Goal: Find specific page/section: Find specific page/section

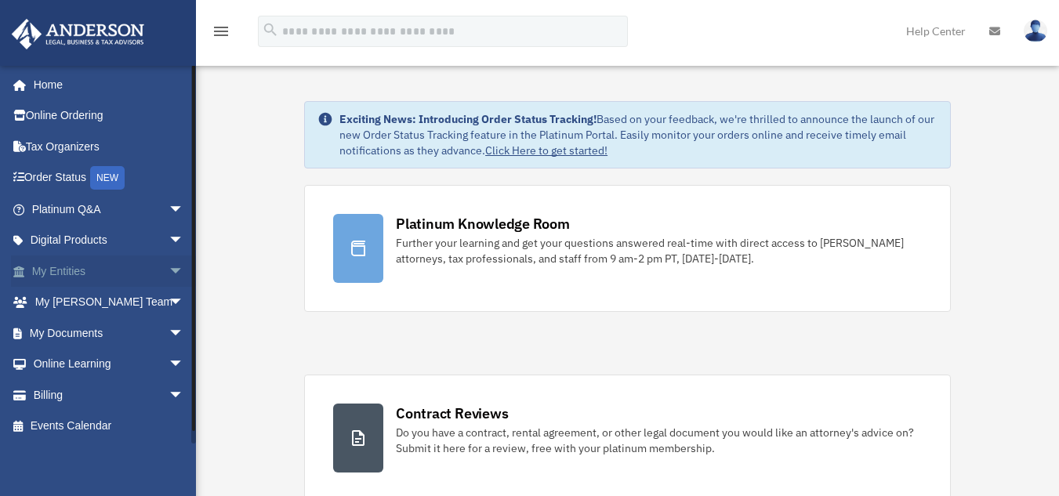
click at [68, 273] on link "My Entities arrow_drop_down" at bounding box center [109, 270] width 197 height 31
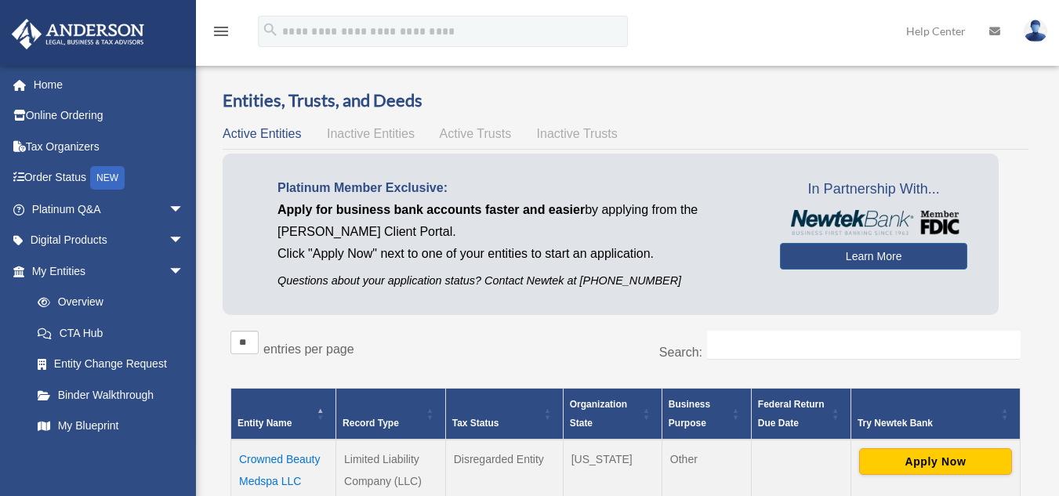
scroll to position [293, 0]
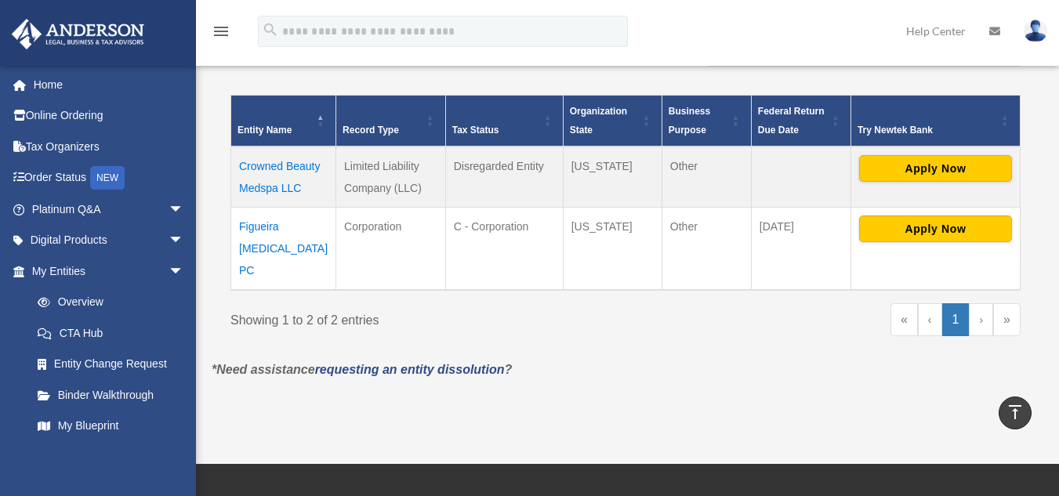
click at [260, 228] on td "Figueira Chiropractic PC" at bounding box center [283, 249] width 105 height 83
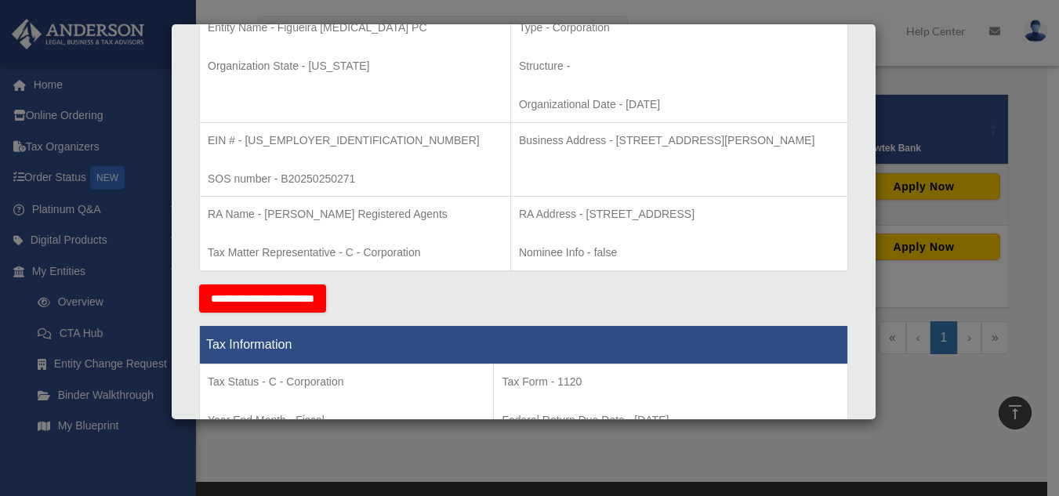
scroll to position [0, 0]
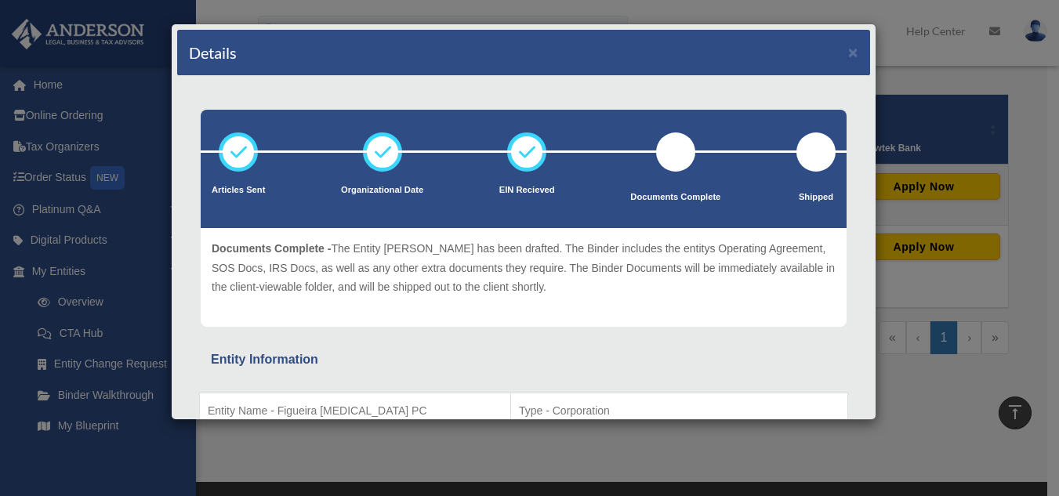
click at [965, 360] on div "Details × Articles Sent Organizational Date" at bounding box center [529, 248] width 1059 height 496
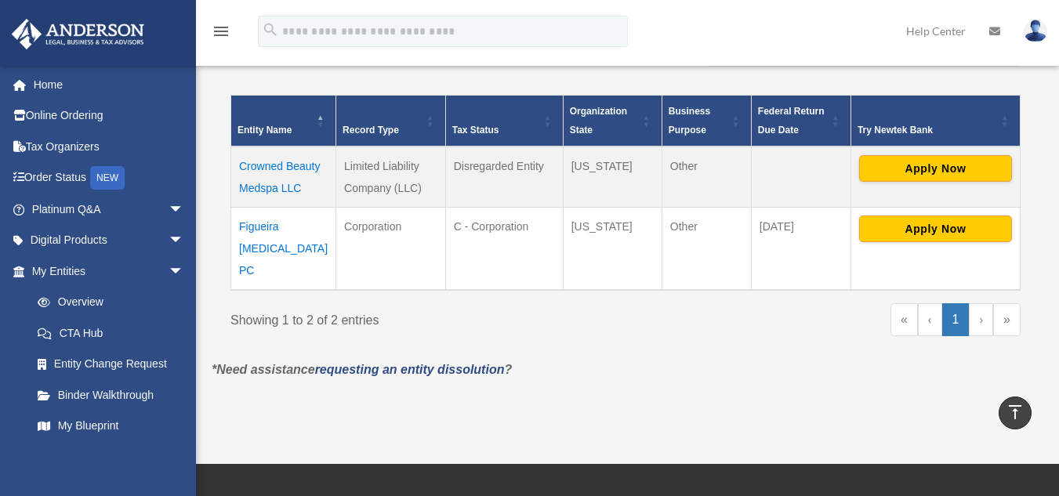
click at [256, 170] on td "Crowned Beauty Medspa LLC" at bounding box center [283, 177] width 105 height 61
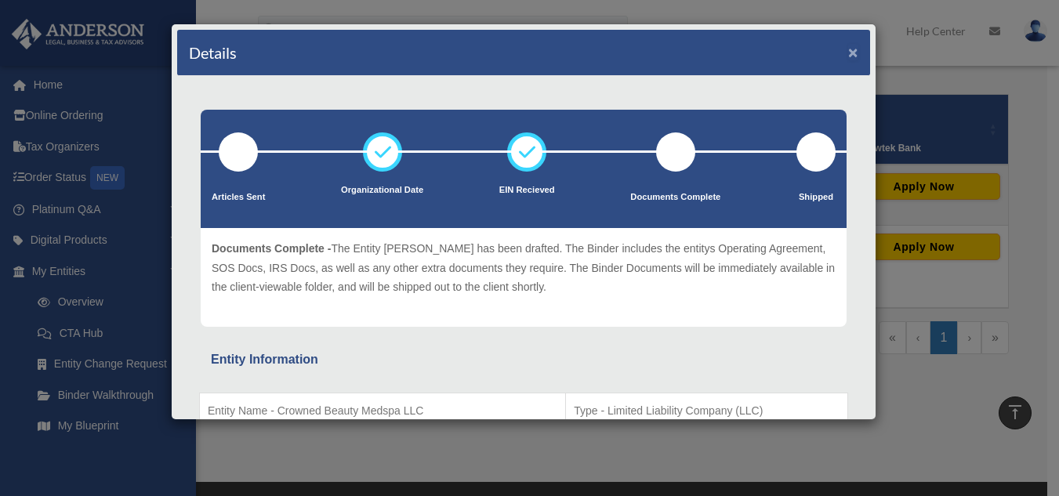
click at [848, 51] on button "×" at bounding box center [853, 52] width 10 height 16
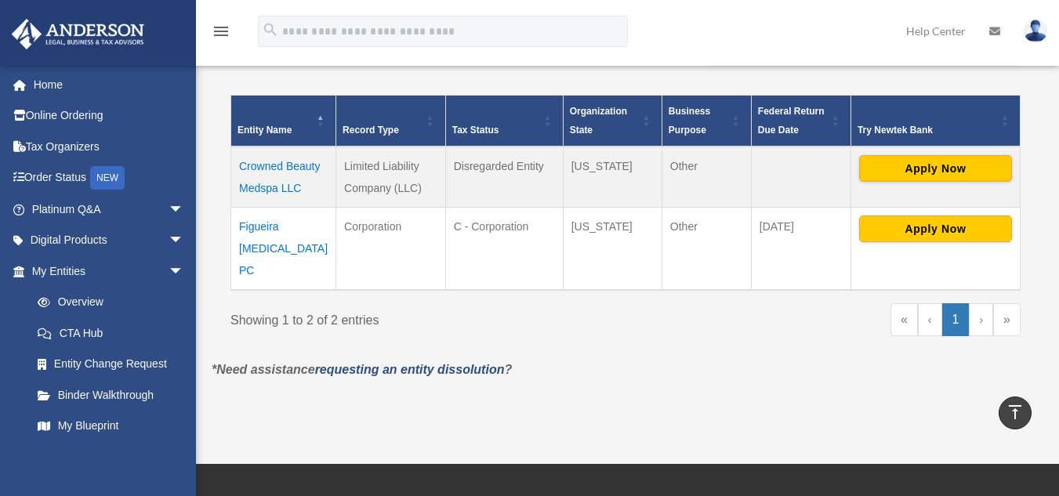
click at [773, 331] on div "** ** ** *** entries per page Search: Entity Name Record Type Tax Status Organi…" at bounding box center [626, 195] width 806 height 330
click at [683, 387] on div "Overview date_range Published on Last updated March 13, 2025 April 10, 2020 by …" at bounding box center [625, 100] width 851 height 646
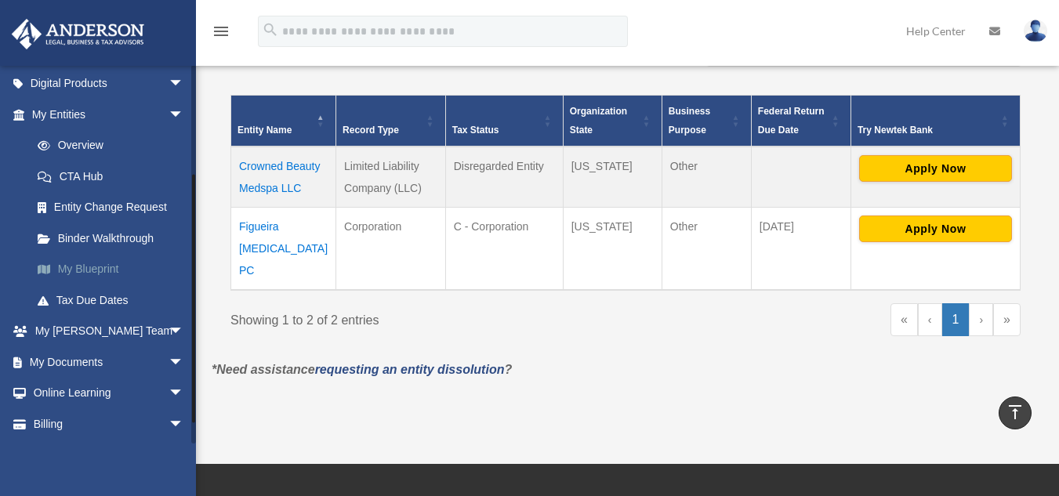
scroll to position [158, 0]
click at [89, 364] on link "My Documents arrow_drop_down" at bounding box center [109, 361] width 197 height 31
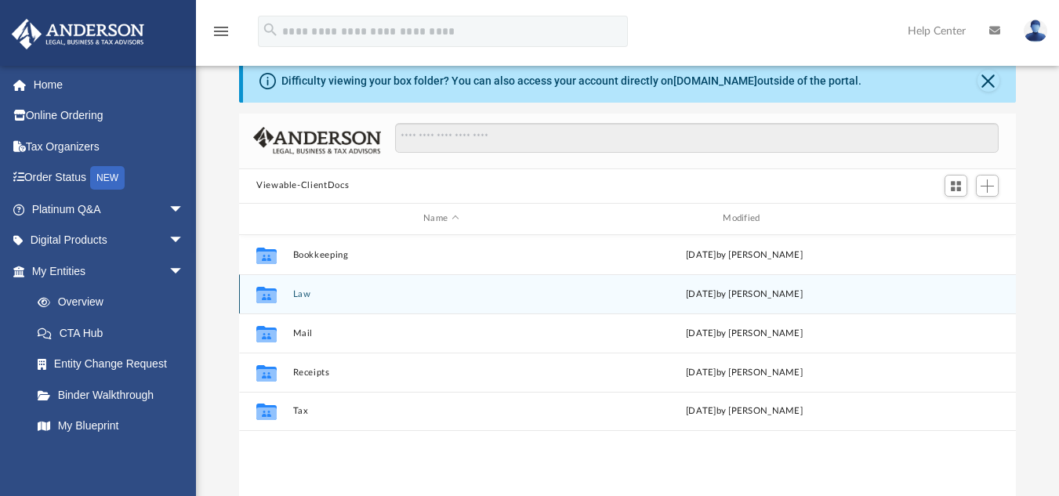
scroll to position [34, 0]
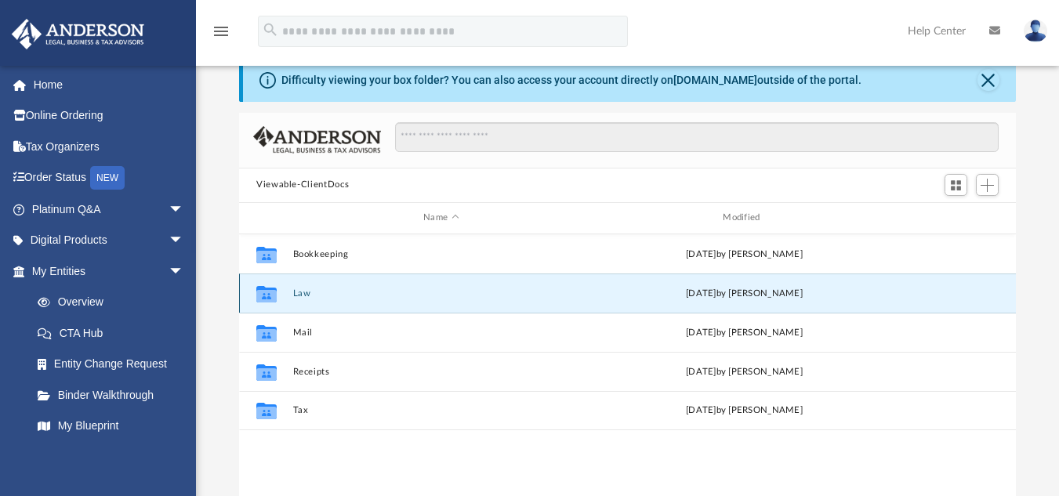
click at [350, 293] on button "Law" at bounding box center [441, 293] width 296 height 10
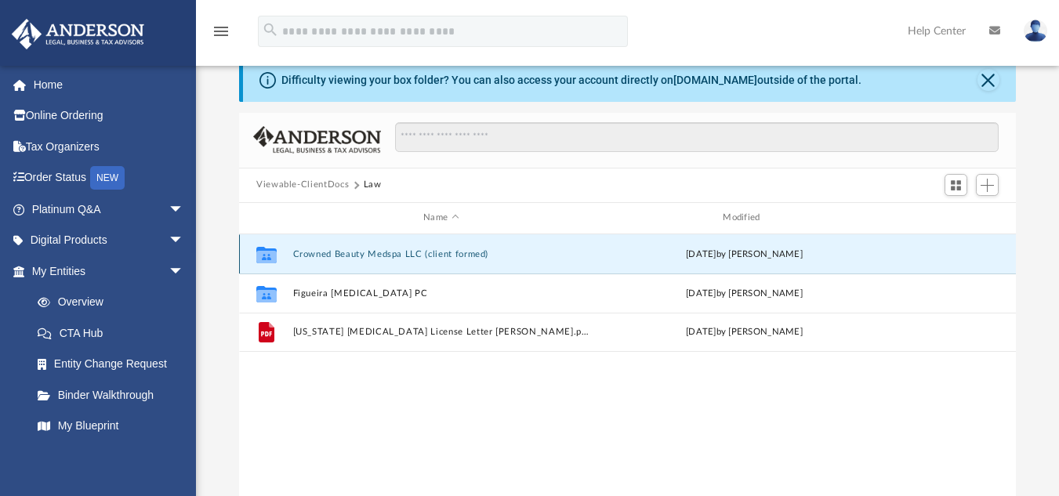
click at [371, 248] on button "Crowned Beauty Medspa LLC (client formed)" at bounding box center [441, 253] width 296 height 10
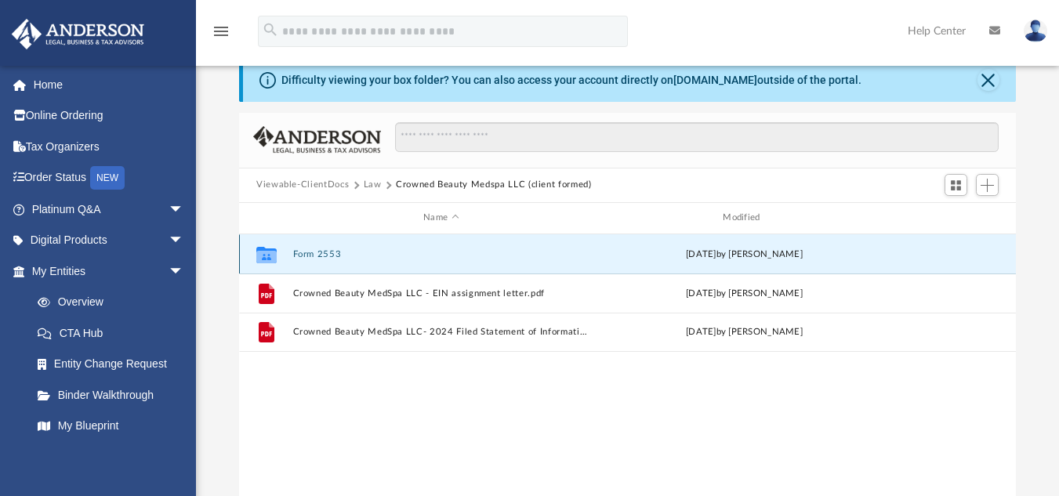
click at [309, 252] on button "Form 2553" at bounding box center [441, 253] width 296 height 10
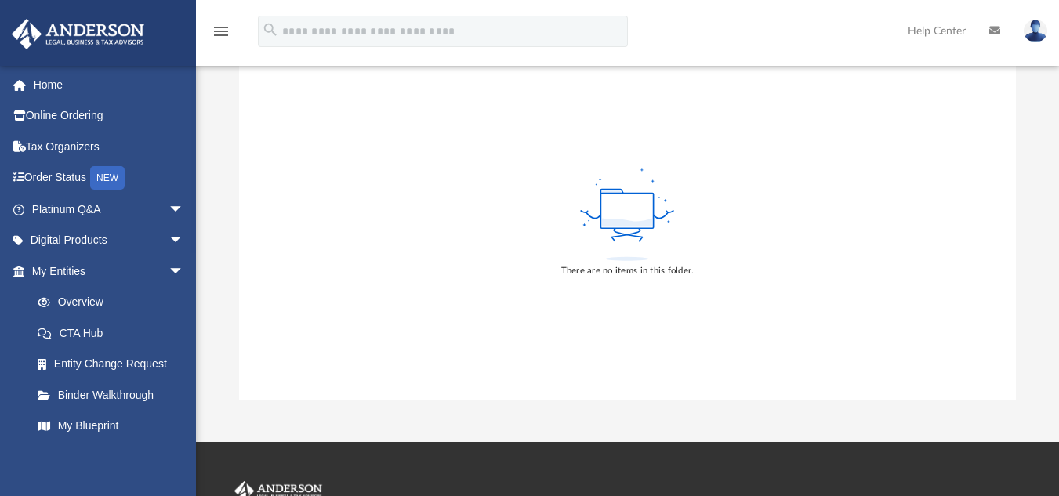
scroll to position [0, 0]
